Goal: Information Seeking & Learning: Learn about a topic

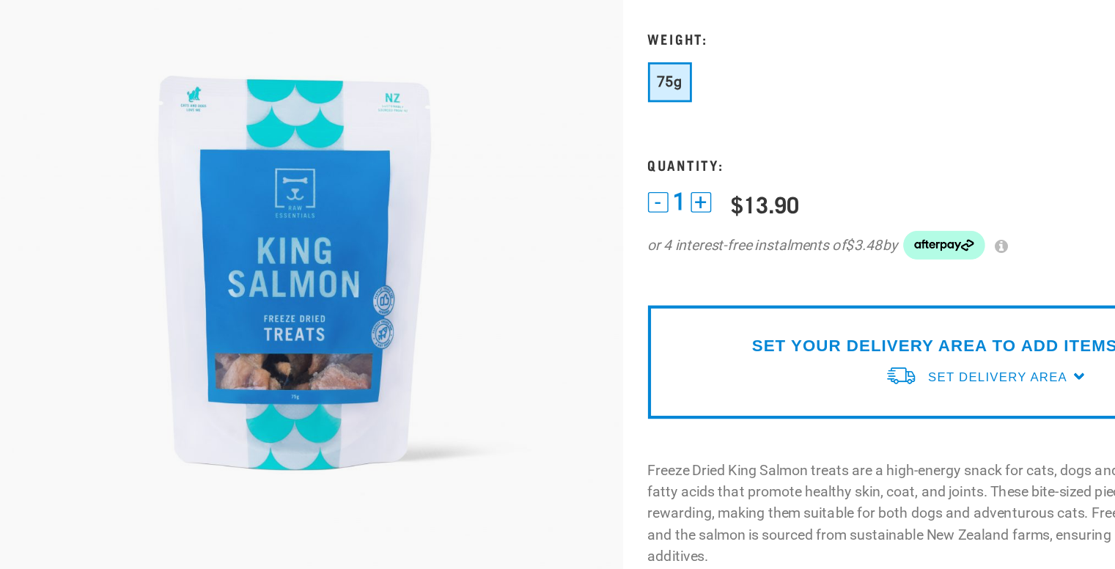
scroll to position [69, 0]
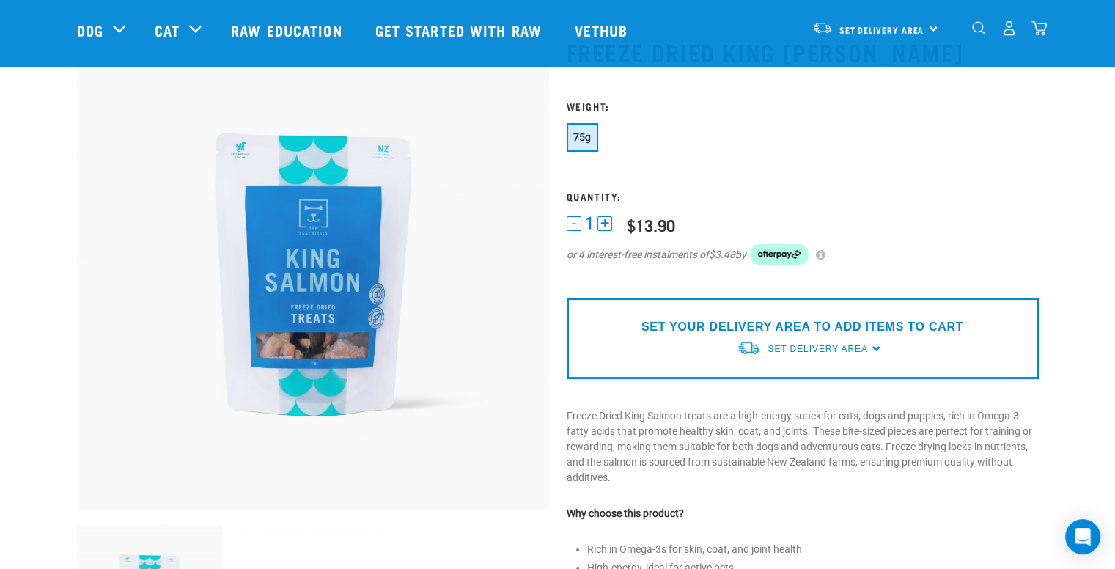
click at [966, 428] on p "Freeze Dried King Salmon treats are a high-energy snack for cats, dogs and pupp…" at bounding box center [802, 446] width 472 height 77
click at [1009, 427] on p "Freeze Dried King Salmon treats are a high-energy snack for cats, dogs and pupp…" at bounding box center [802, 446] width 472 height 77
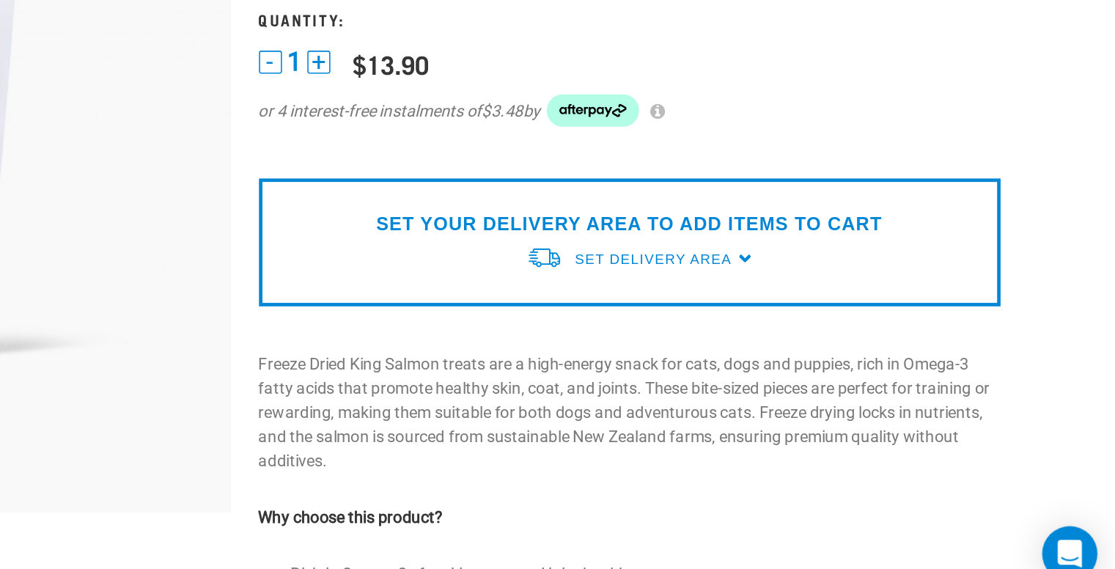
click at [915, 449] on p "Freeze Dried King Salmon treats are a high-energy snack for cats, dogs and pupp…" at bounding box center [802, 446] width 472 height 77
click at [899, 446] on p "Freeze Dried King Salmon treats are a high-energy snack for cats, dogs and pupp…" at bounding box center [802, 446] width 472 height 77
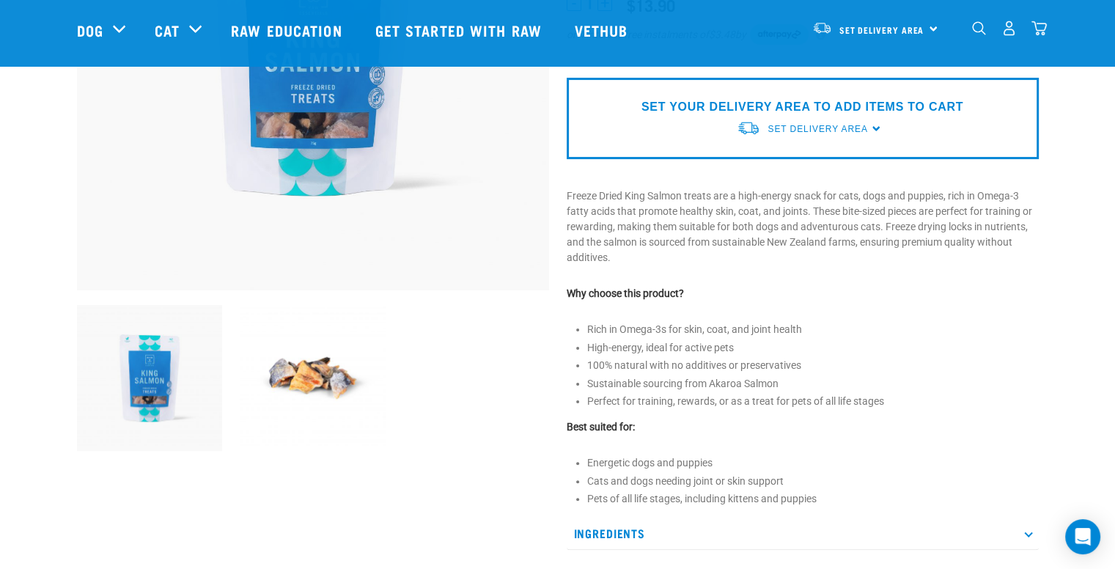
scroll to position [292, 0]
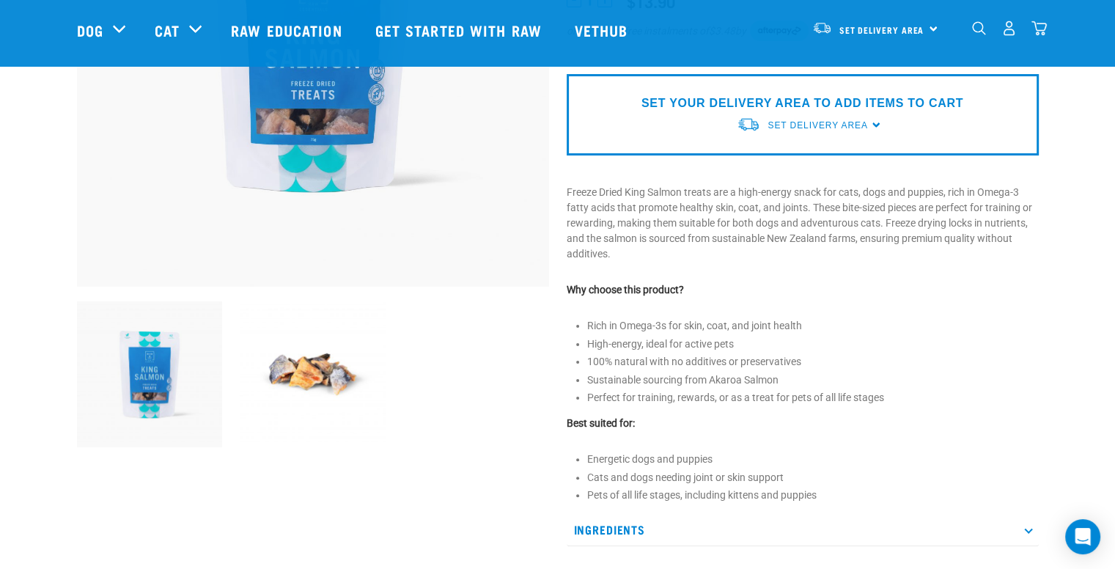
click at [262, 391] on img at bounding box center [313, 374] width 146 height 146
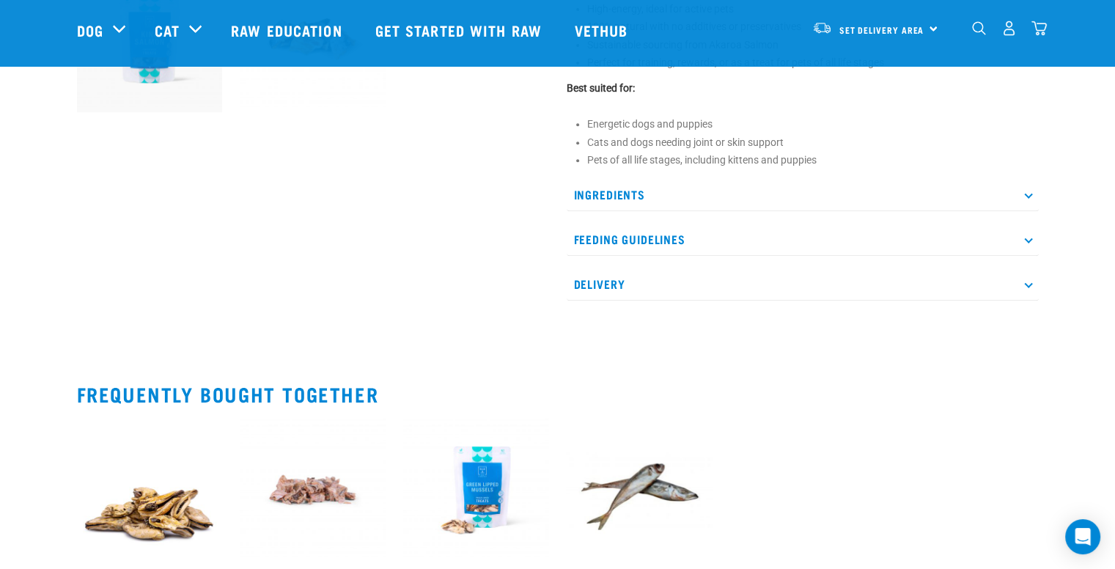
scroll to position [628, 0]
click at [643, 185] on p "Ingredients" at bounding box center [802, 193] width 472 height 33
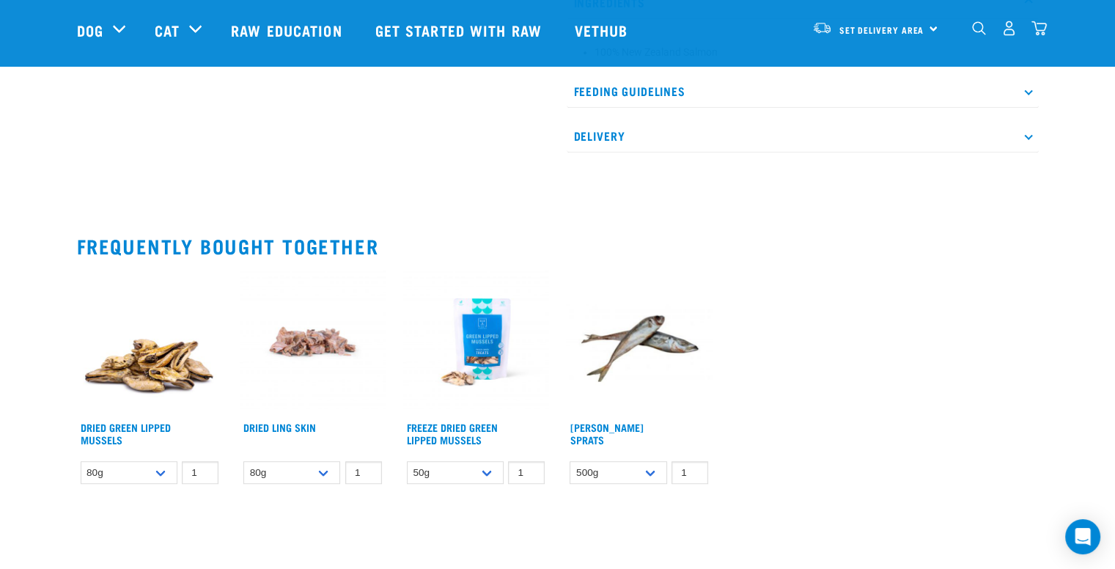
scroll to position [803, 0]
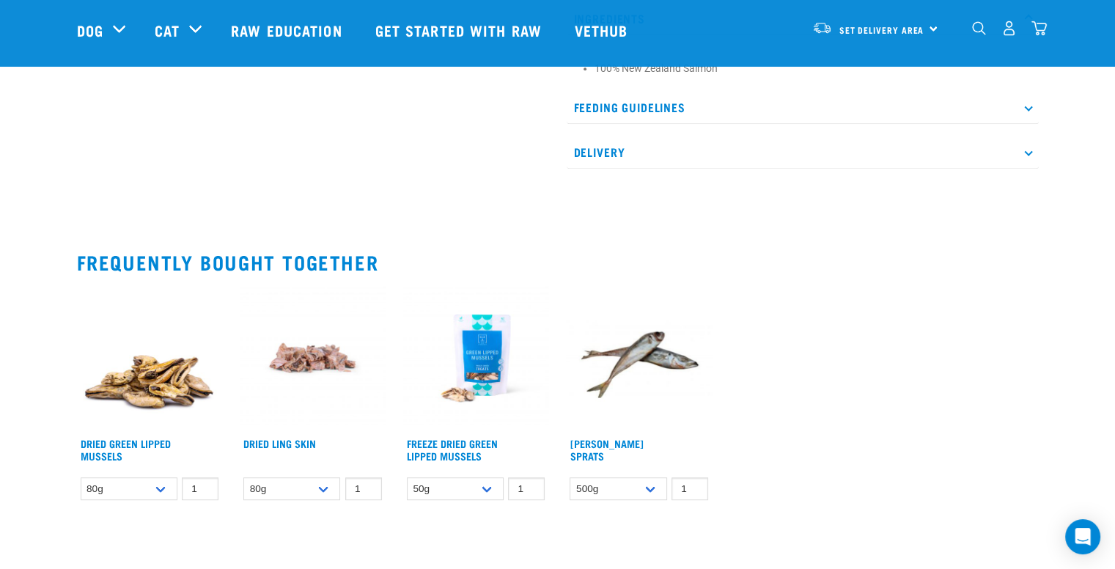
click at [706, 106] on p "Feeding Guidelines" at bounding box center [802, 107] width 472 height 33
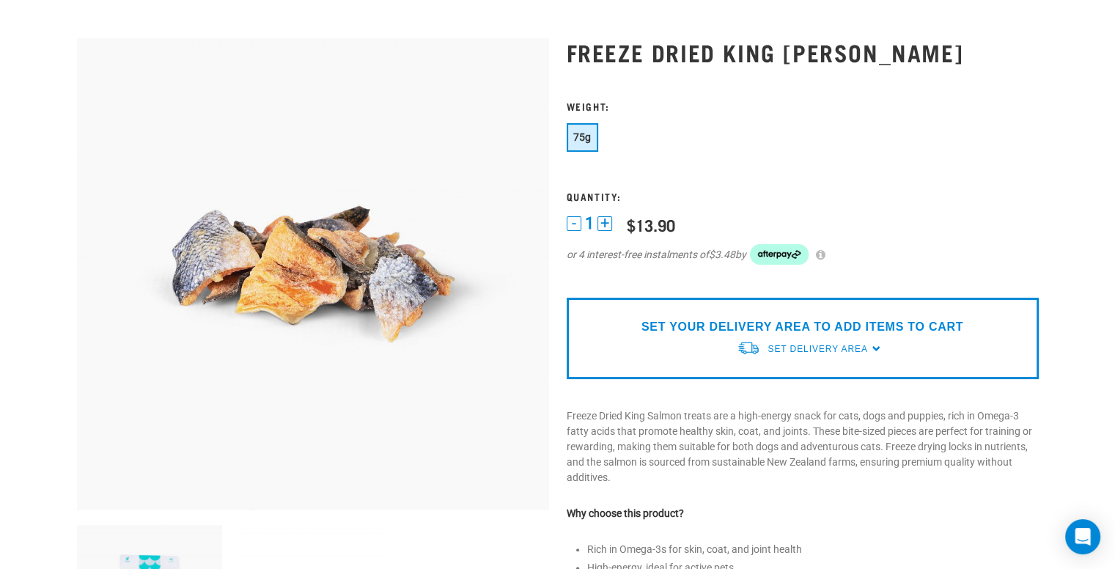
scroll to position [0, 0]
